Goal: Information Seeking & Learning: Compare options

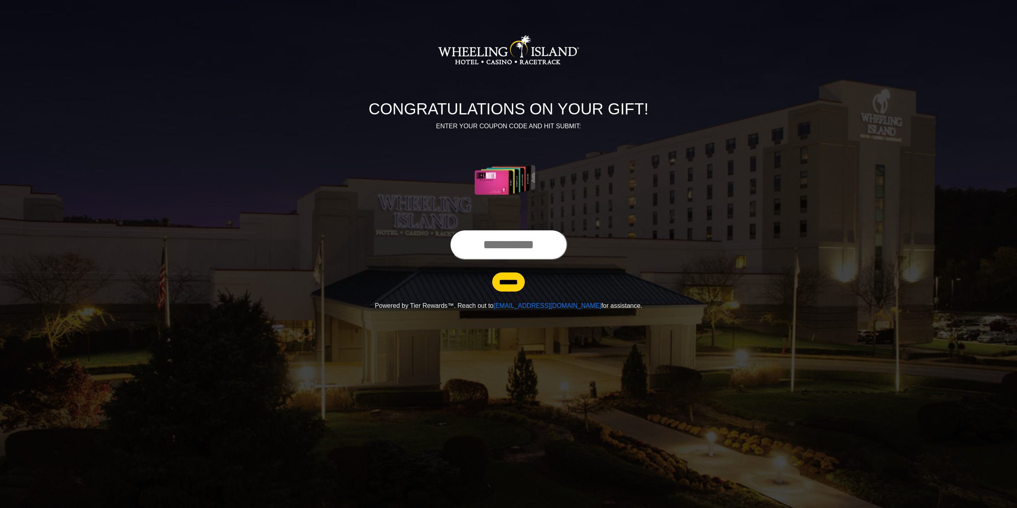
click at [481, 239] on input "text" at bounding box center [509, 245] width 118 height 30
click at [457, 245] on input "text" at bounding box center [509, 245] width 118 height 30
type input "**********"
click at [510, 286] on input "******" at bounding box center [508, 282] width 33 height 19
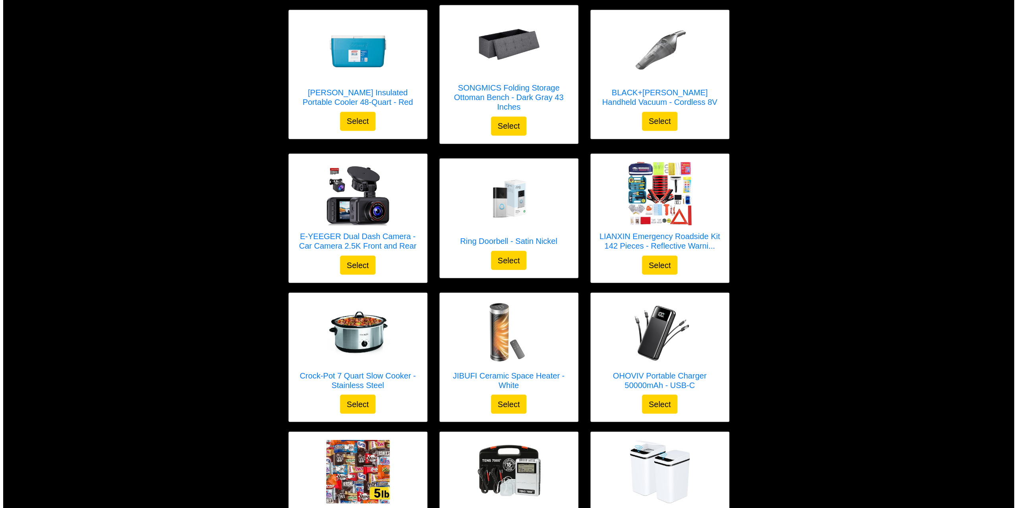
scroll to position [1221, 0]
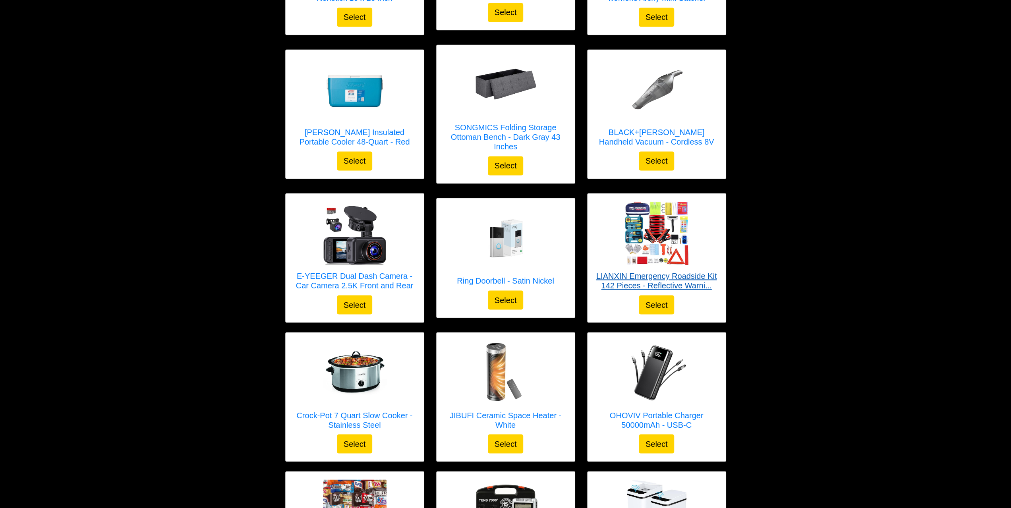
click at [629, 230] on img at bounding box center [657, 233] width 64 height 64
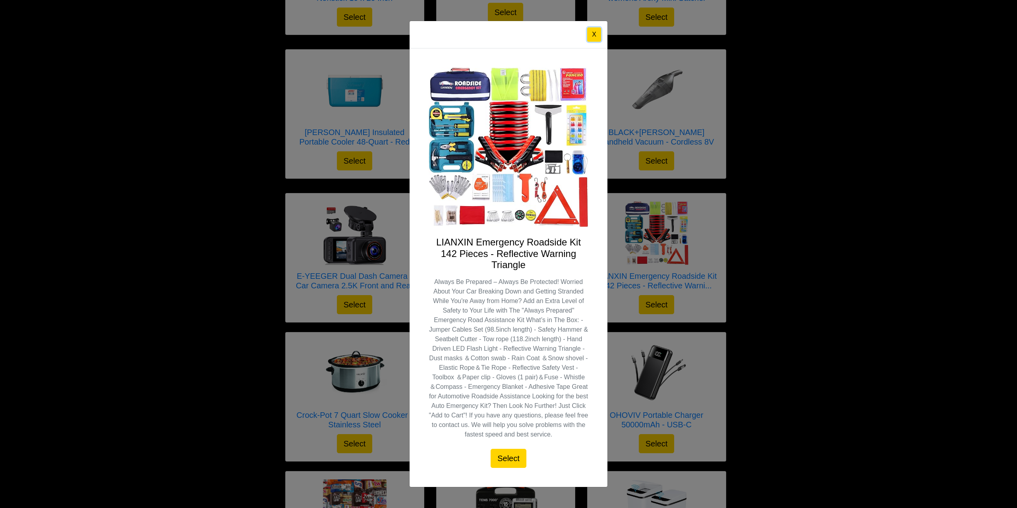
click at [589, 33] on button "X" at bounding box center [594, 34] width 14 height 14
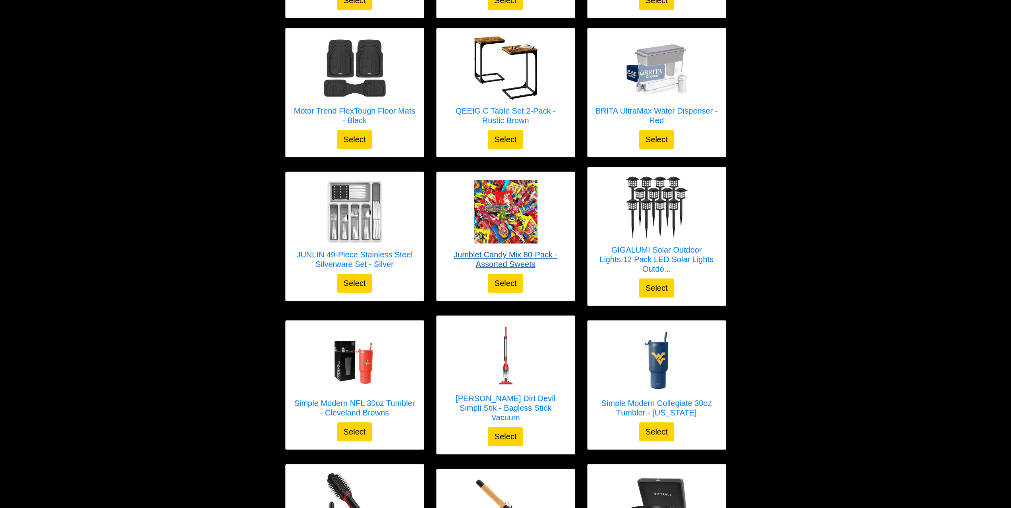
scroll to position [386, 0]
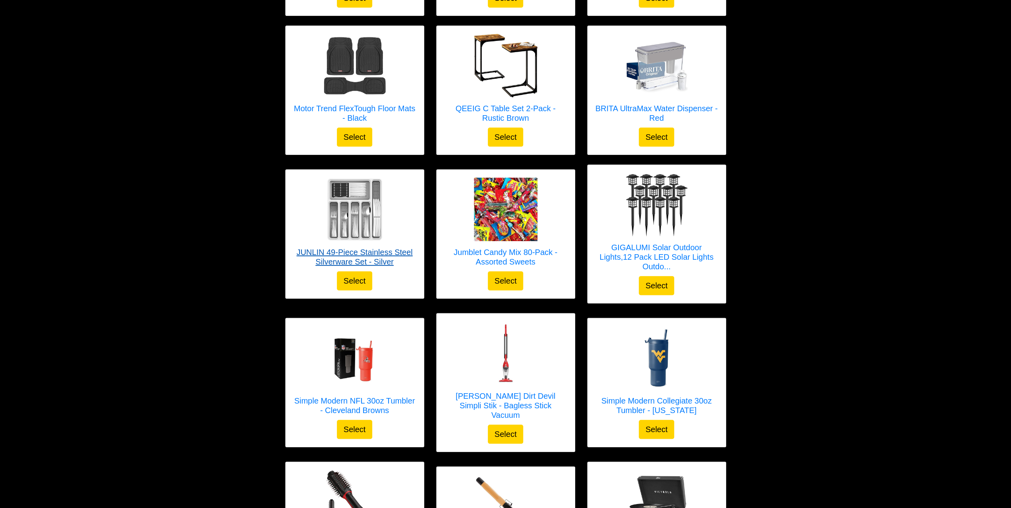
click at [339, 207] on img at bounding box center [355, 210] width 64 height 64
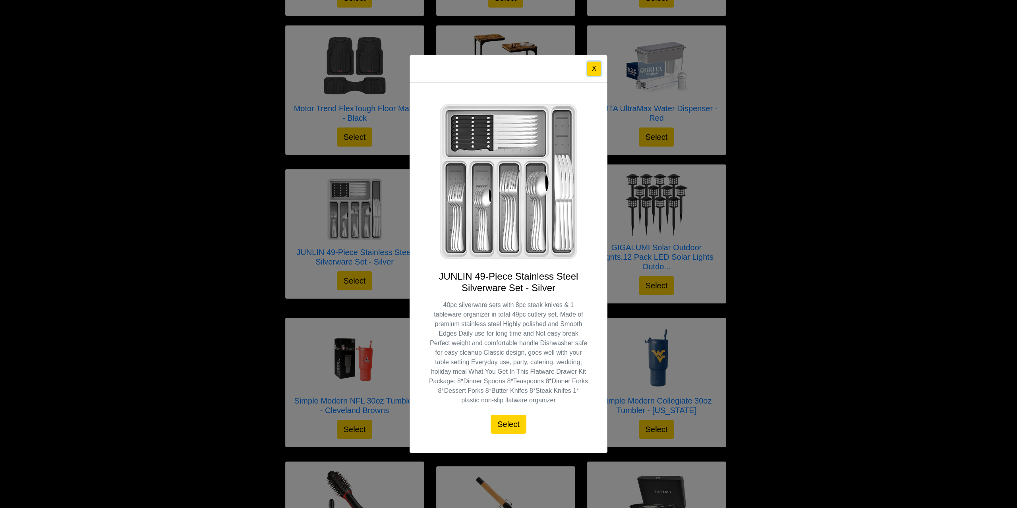
click at [597, 66] on button "X" at bounding box center [594, 69] width 14 height 14
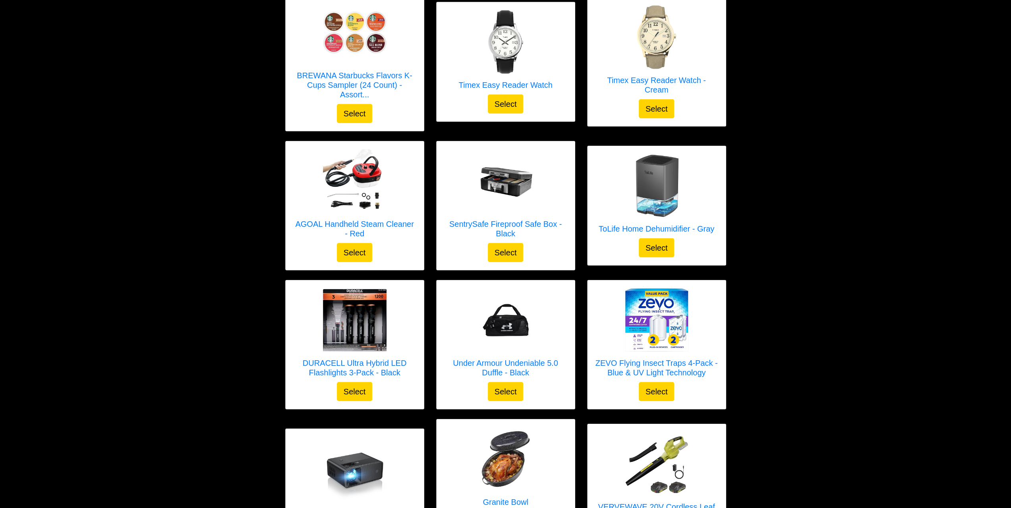
scroll to position [1856, 0]
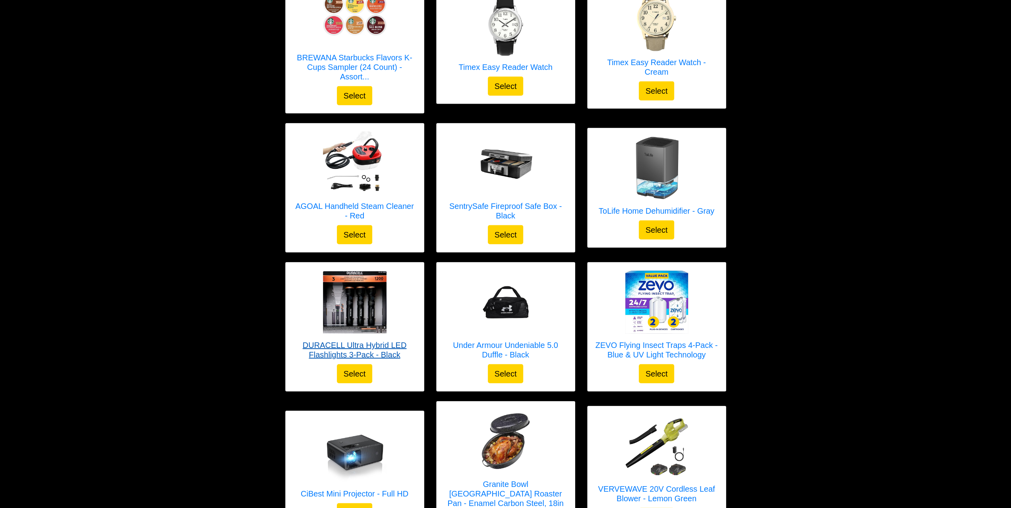
click at [355, 281] on img at bounding box center [355, 302] width 64 height 62
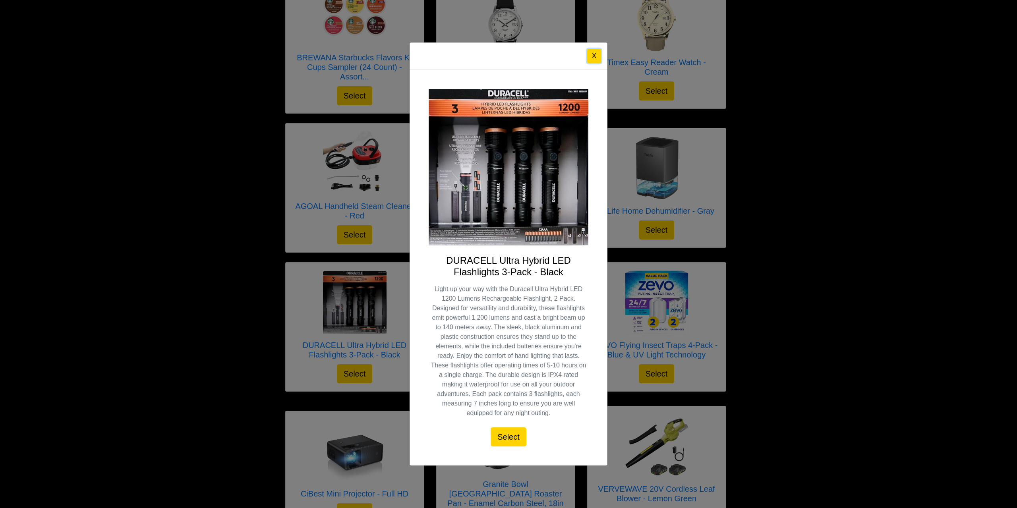
click at [590, 57] on button "X" at bounding box center [594, 56] width 14 height 14
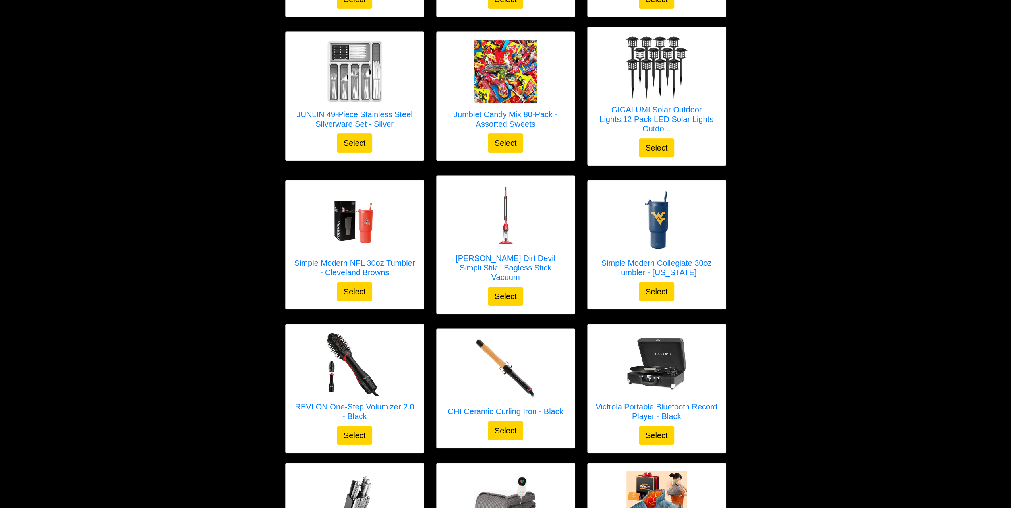
scroll to position [505, 0]
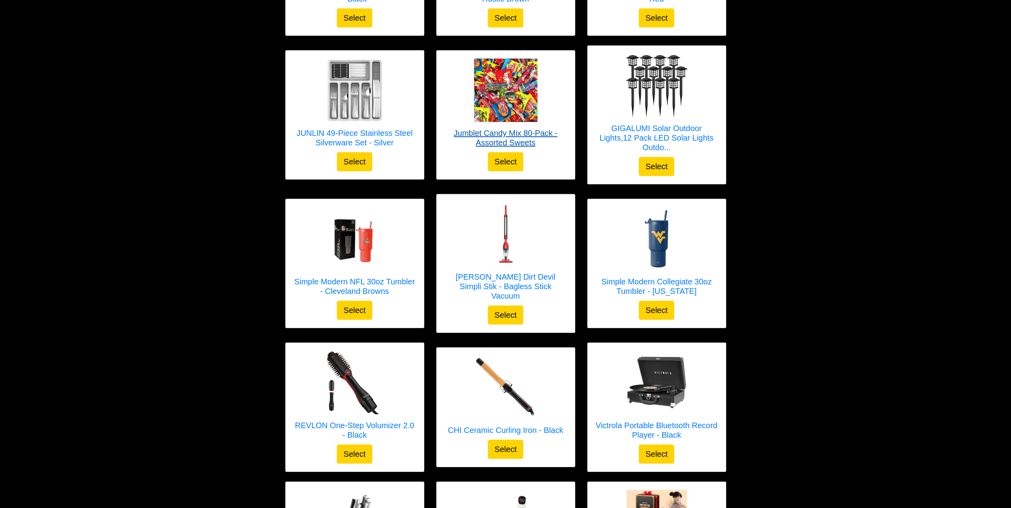
click at [500, 105] on img at bounding box center [506, 90] width 64 height 64
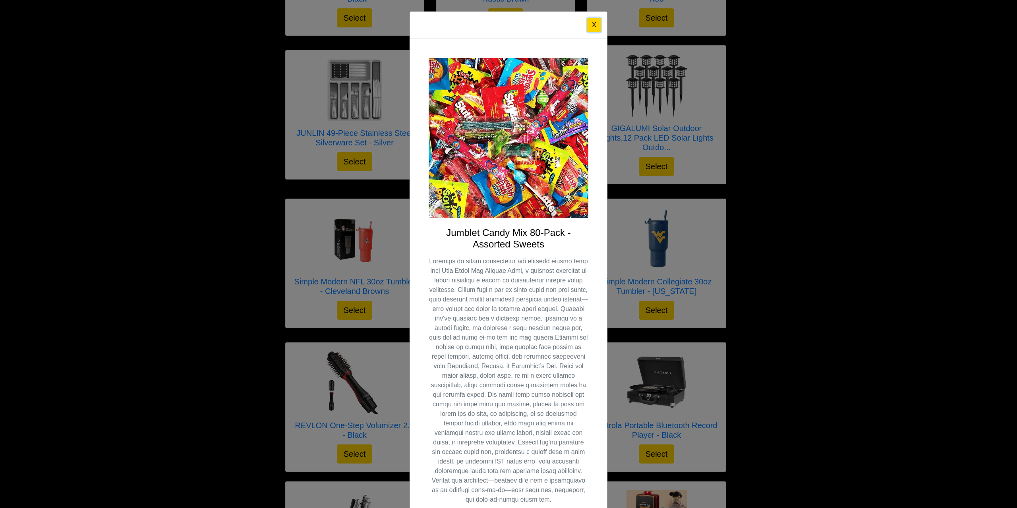
click at [592, 25] on button "X" at bounding box center [594, 25] width 14 height 14
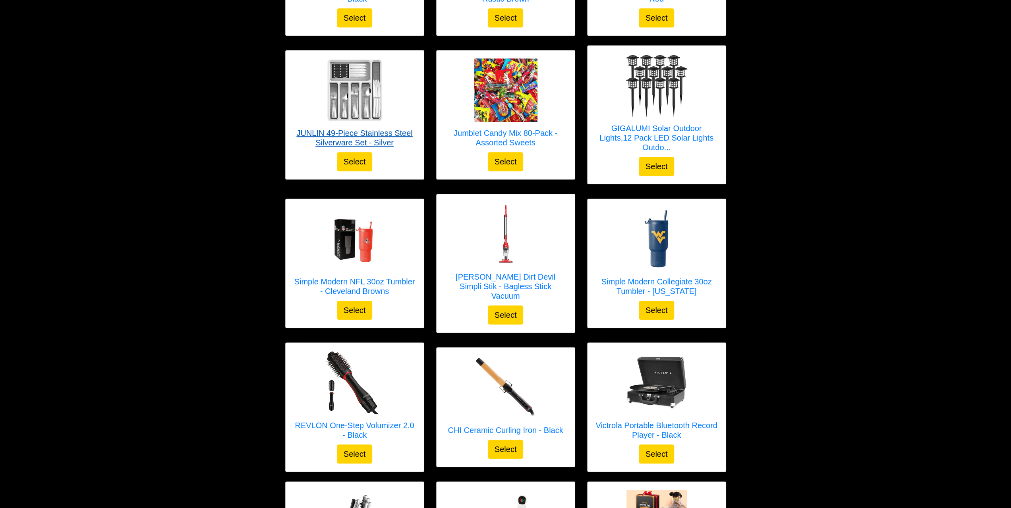
click at [353, 101] on img at bounding box center [355, 90] width 64 height 64
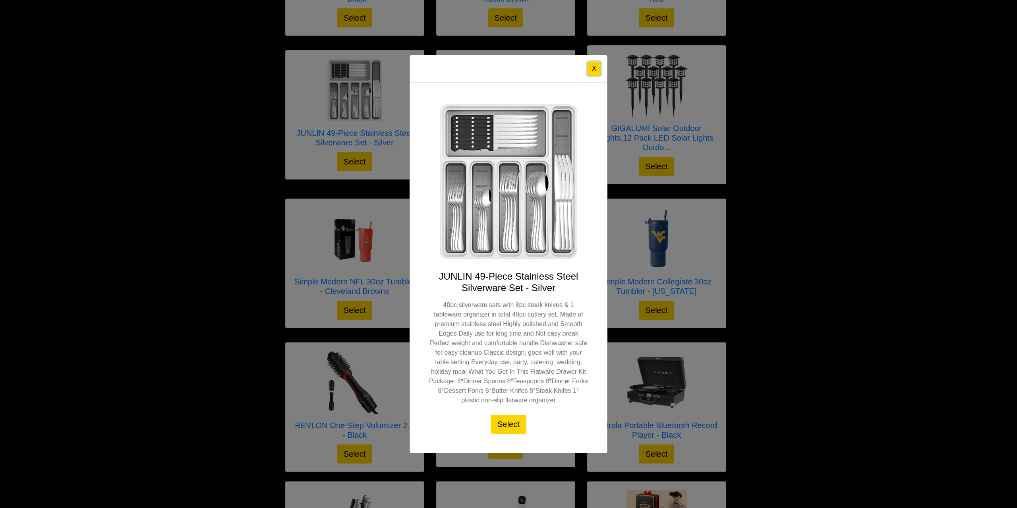
click at [593, 66] on button "X" at bounding box center [594, 69] width 14 height 14
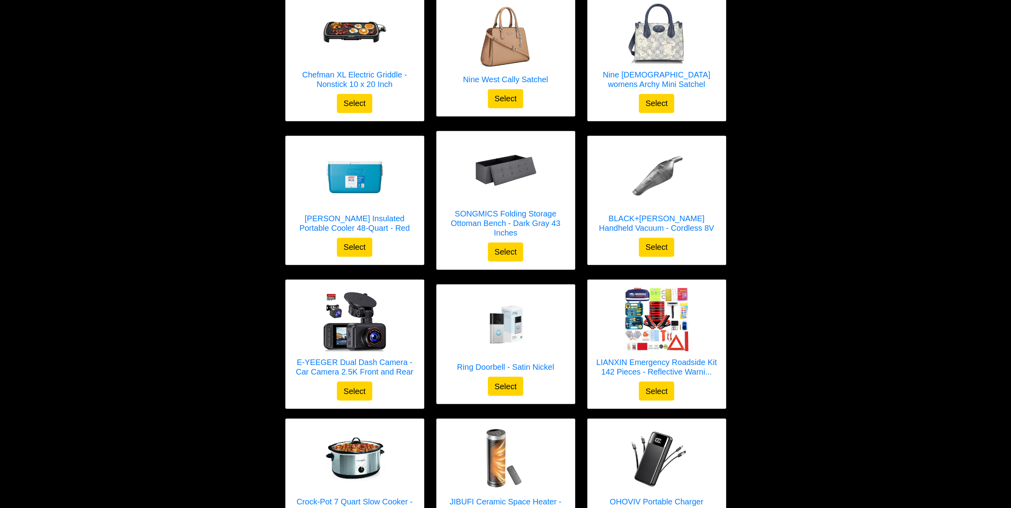
scroll to position [1102, 0]
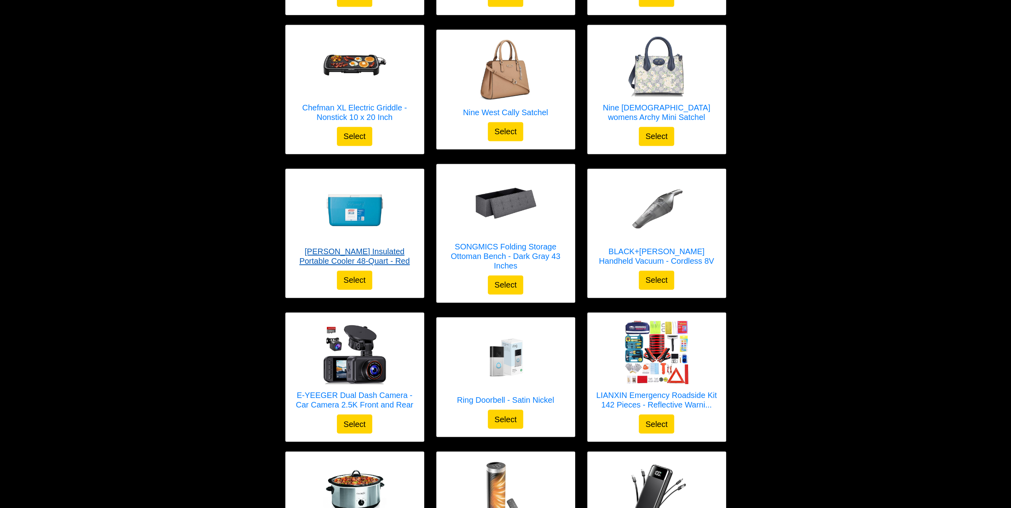
click at [348, 201] on img at bounding box center [355, 209] width 64 height 64
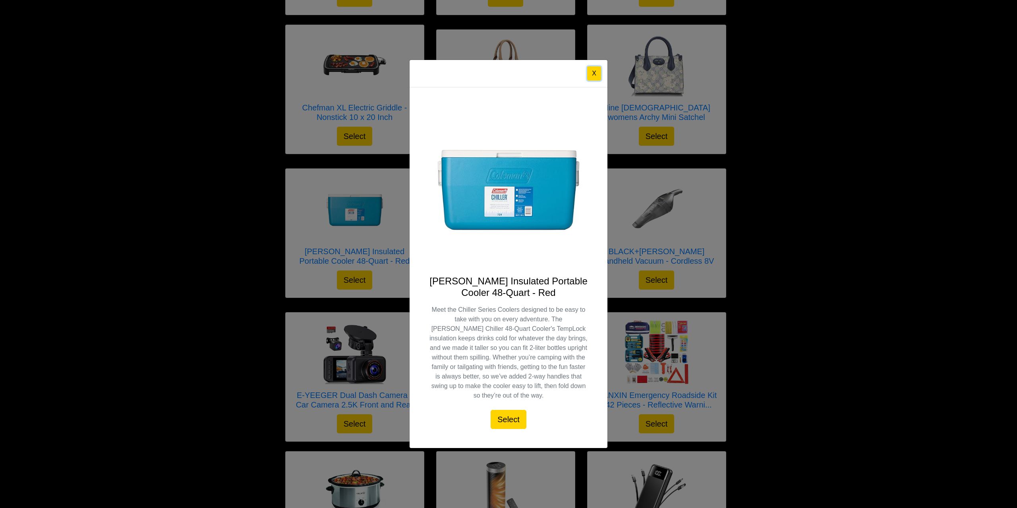
click at [590, 74] on button "X" at bounding box center [594, 73] width 14 height 14
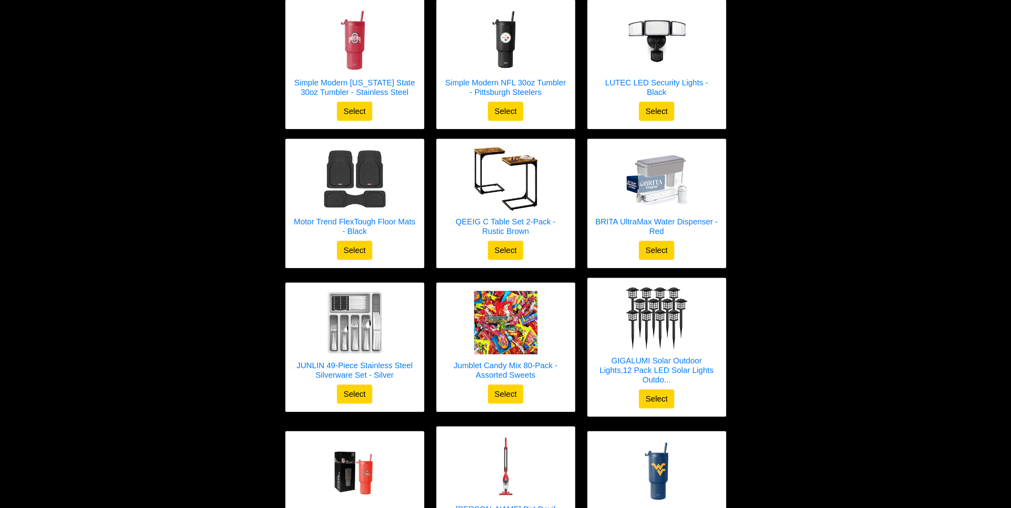
scroll to position [267, 0]
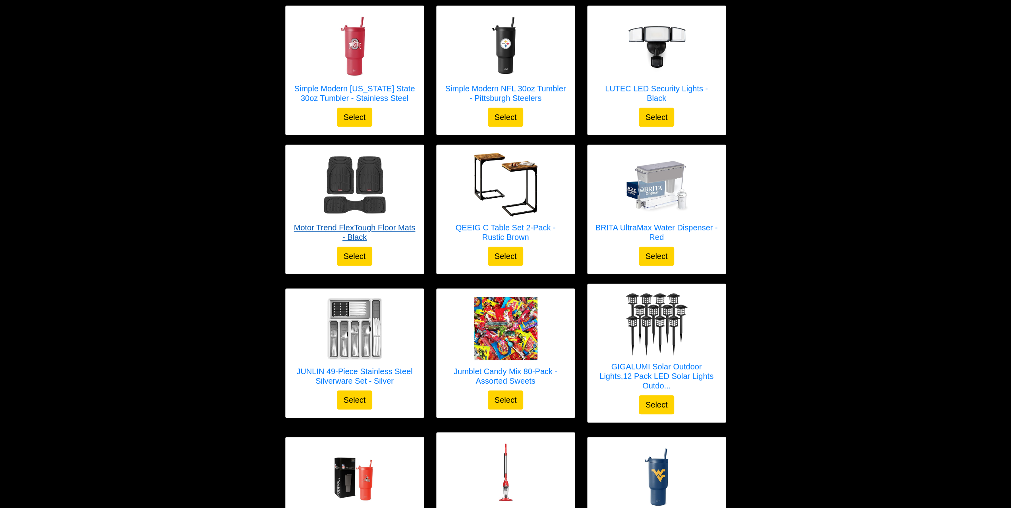
click at [343, 207] on img at bounding box center [355, 185] width 64 height 64
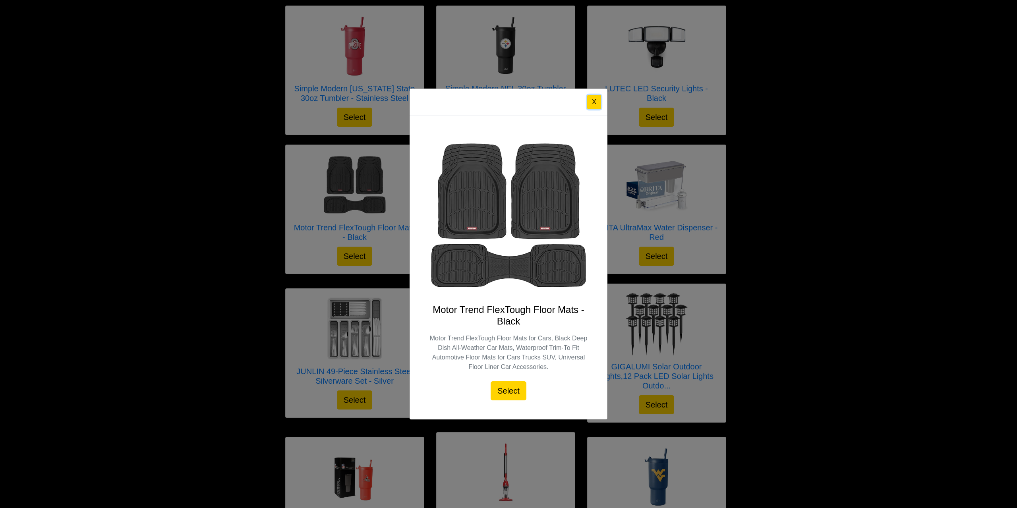
click at [595, 103] on button "X" at bounding box center [594, 102] width 14 height 14
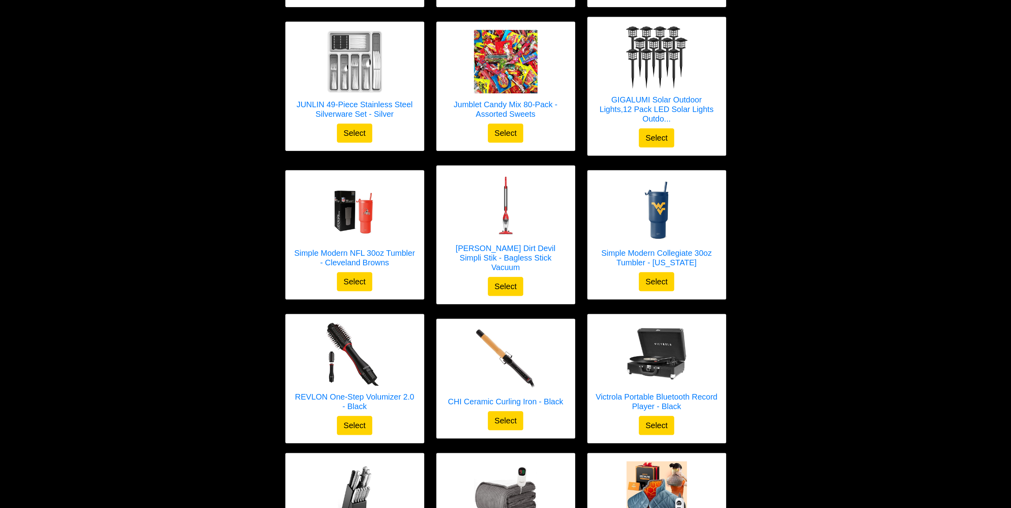
scroll to position [545, 0]
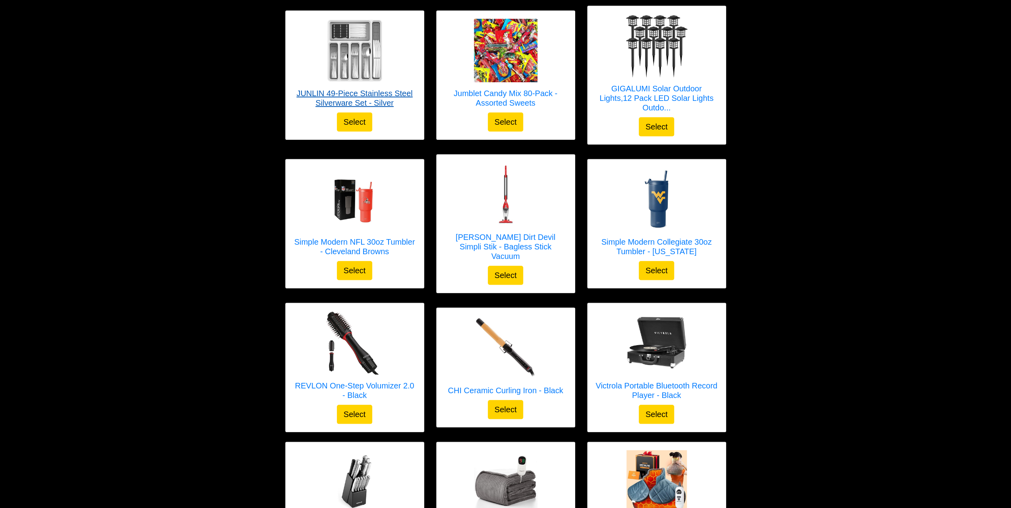
click at [350, 75] on img at bounding box center [355, 51] width 64 height 64
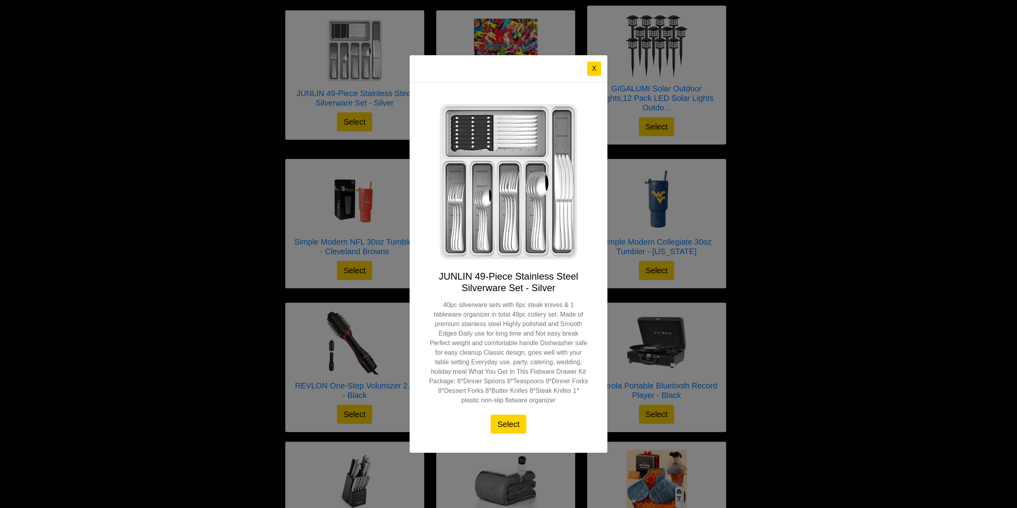
click at [469, 199] on img at bounding box center [509, 182] width 160 height 160
click at [593, 68] on button "X" at bounding box center [594, 69] width 14 height 14
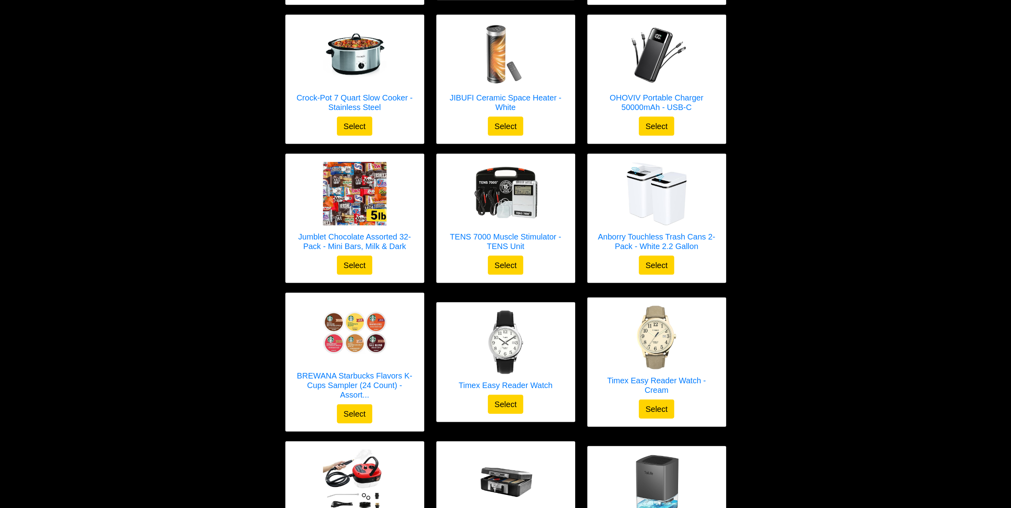
scroll to position [1539, 0]
click at [366, 194] on img at bounding box center [355, 194] width 64 height 64
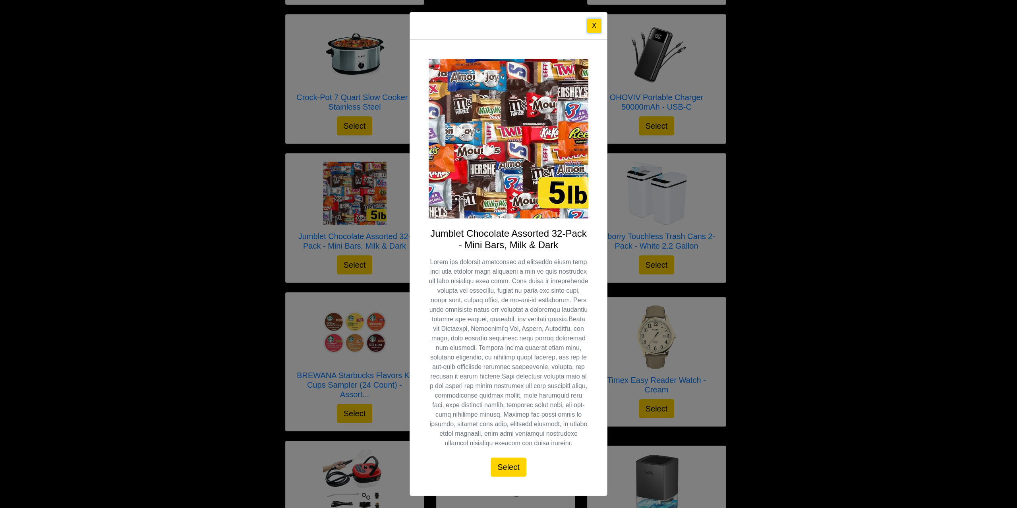
click at [593, 29] on button "X" at bounding box center [594, 26] width 14 height 14
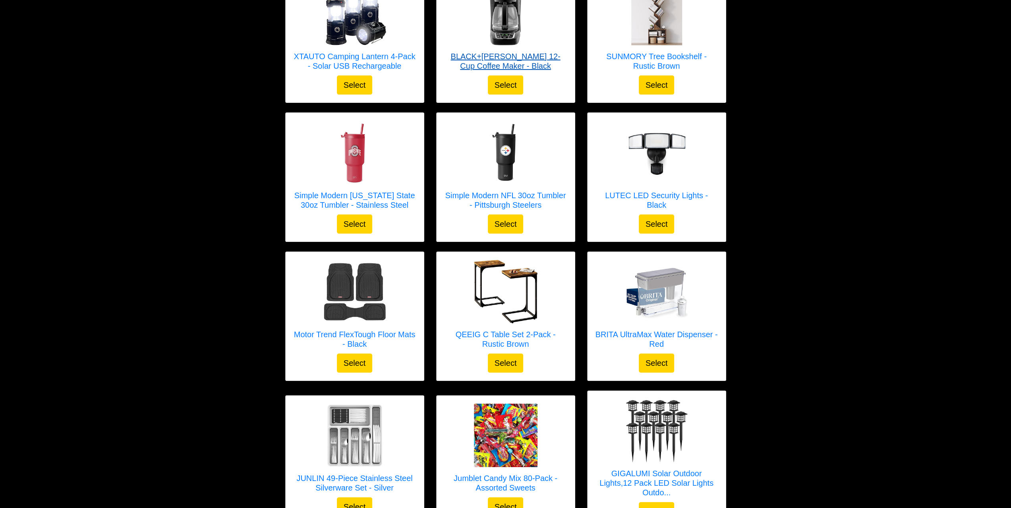
scroll to position [148, 0]
